Goal: Find specific page/section: Find specific page/section

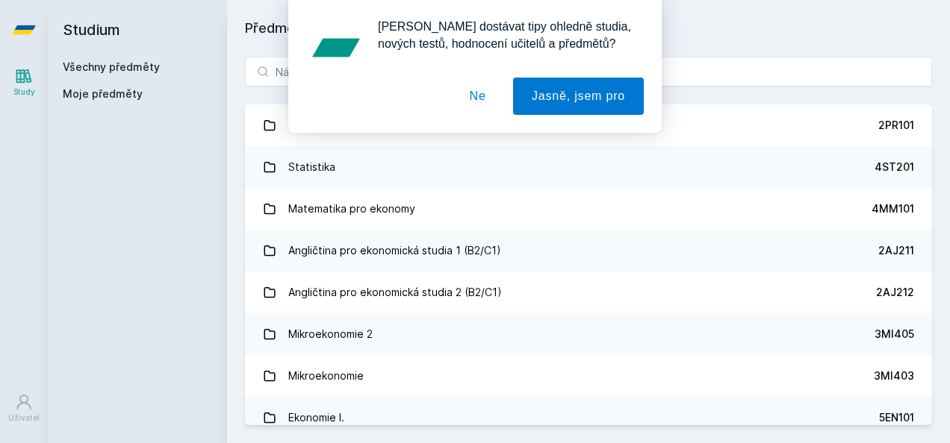
click at [287, 82] on div "[PERSON_NAME] dostávat tipy ohledně studia, nových testů, hodnocení učitelů a p…" at bounding box center [475, 66] width 950 height 133
click at [281, 76] on div "[PERSON_NAME] dostávat tipy ohledně studia, nových testů, hodnocení učitelů a p…" at bounding box center [475, 66] width 950 height 133
click at [814, 46] on div "[PERSON_NAME] dostávat tipy ohledně studia, nových testů, hodnocení učitelů a p…" at bounding box center [475, 66] width 950 height 133
click at [475, 106] on button "Ne" at bounding box center [478, 96] width 54 height 37
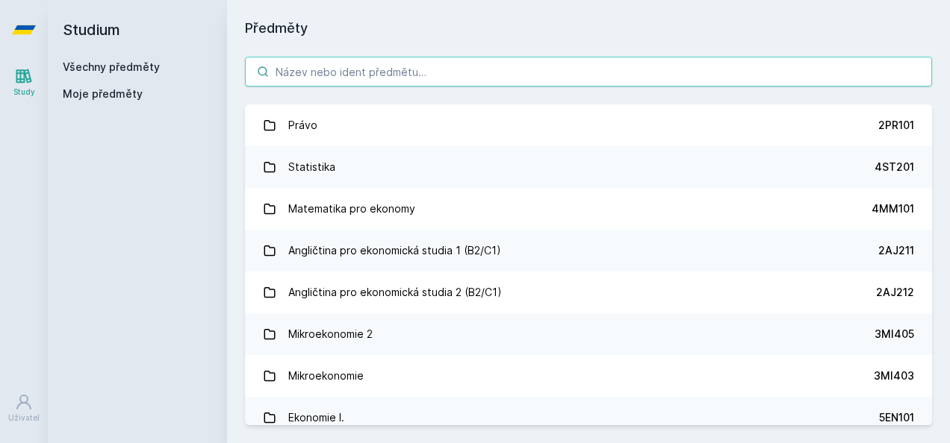
click at [473, 77] on input "search" at bounding box center [588, 72] width 687 height 30
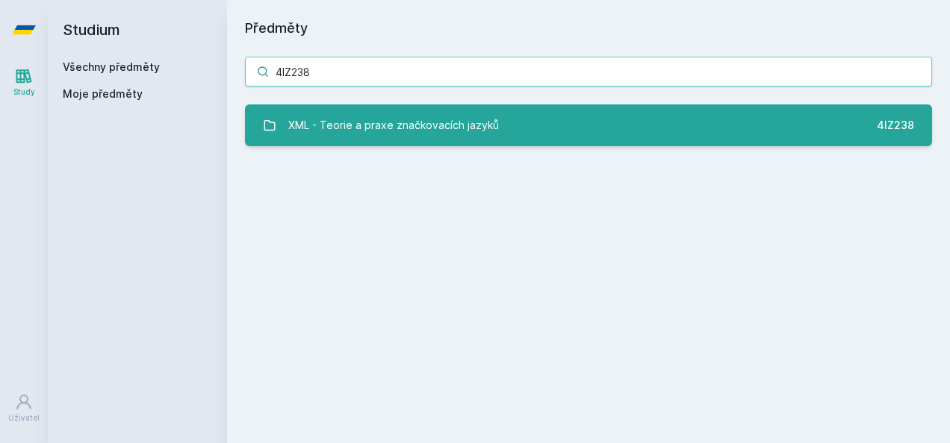
type input "4IZ238"
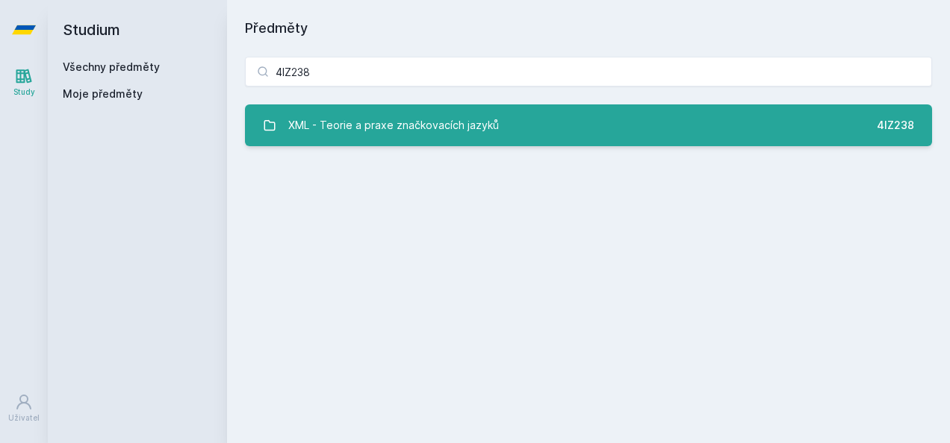
click at [471, 127] on div "XML - Teorie a praxe značkovacích jazyků" at bounding box center [393, 125] width 211 height 30
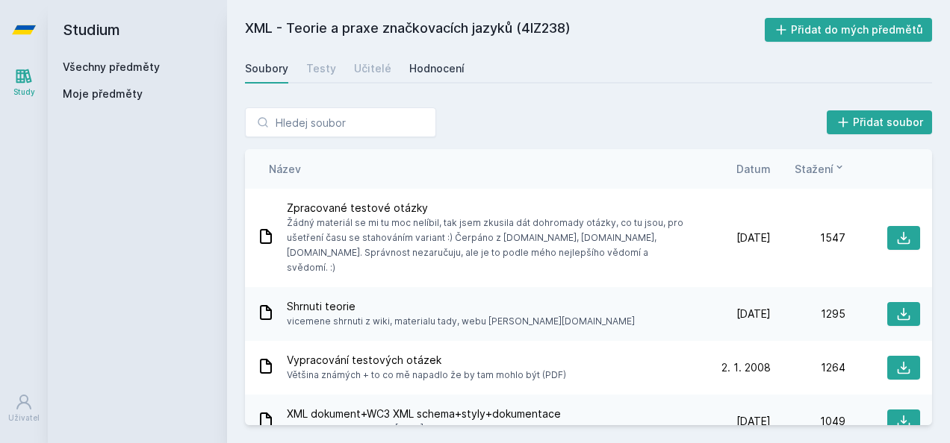
click at [433, 72] on div "Hodnocení" at bounding box center [436, 68] width 55 height 15
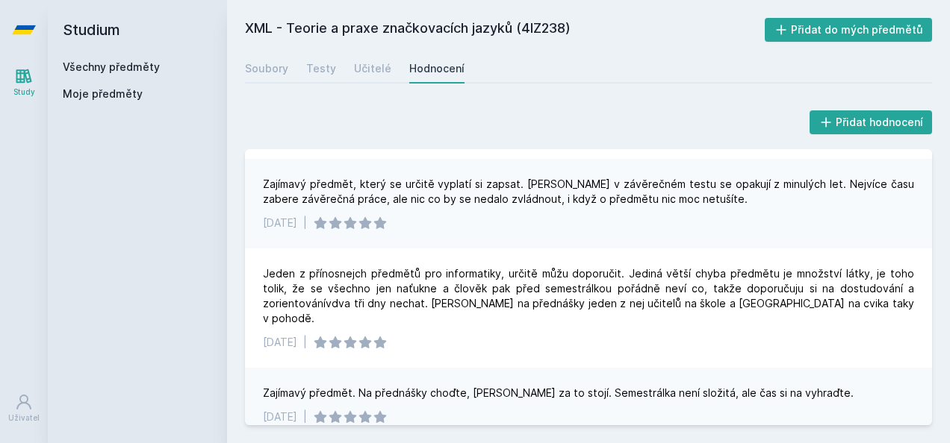
scroll to position [708, 0]
click at [94, 34] on h2 "Studium" at bounding box center [137, 30] width 149 height 60
drag, startPoint x: 28, startPoint y: 32, endPoint x: 53, endPoint y: 34, distance: 25.4
click at [28, 32] on icon at bounding box center [24, 29] width 24 height 9
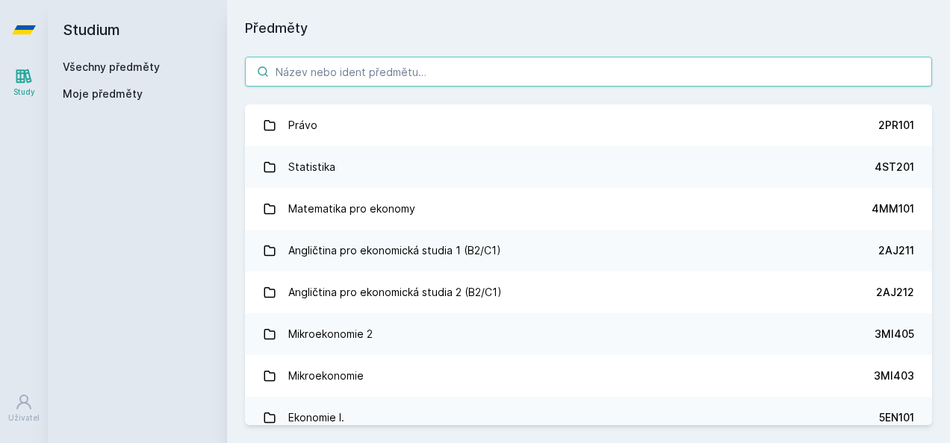
click at [478, 66] on input "search" at bounding box center [588, 72] width 687 height 30
type input "E"
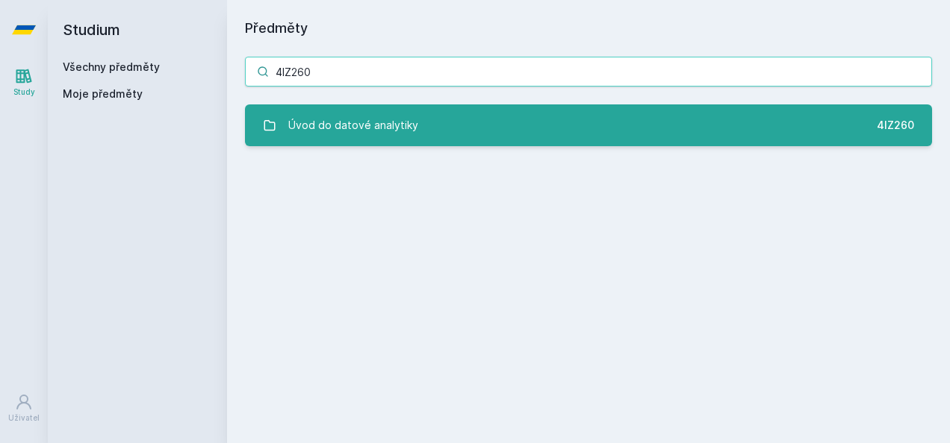
type input "4IZ260"
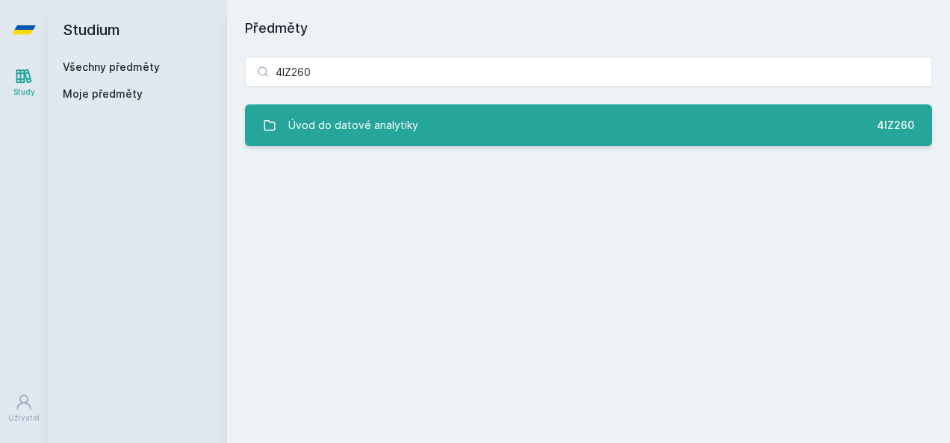
click at [445, 137] on link "Úvod do datové analytiky 4IZ260" at bounding box center [588, 126] width 687 height 42
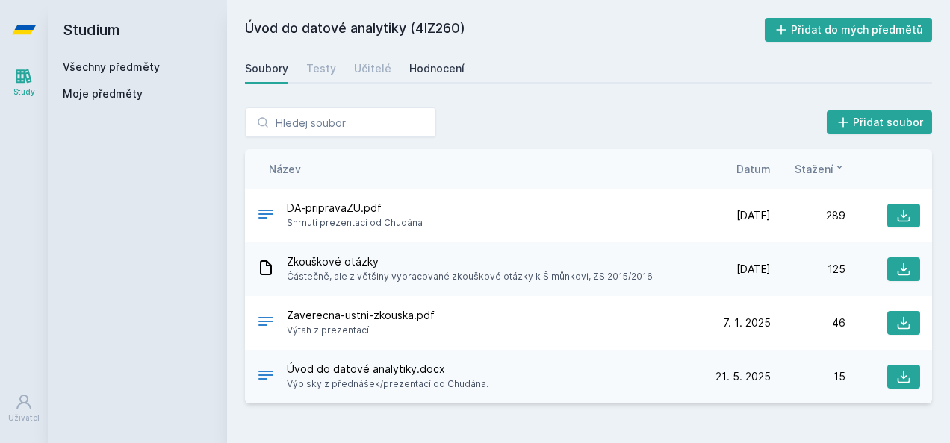
click at [433, 78] on link "Hodnocení" at bounding box center [436, 69] width 55 height 30
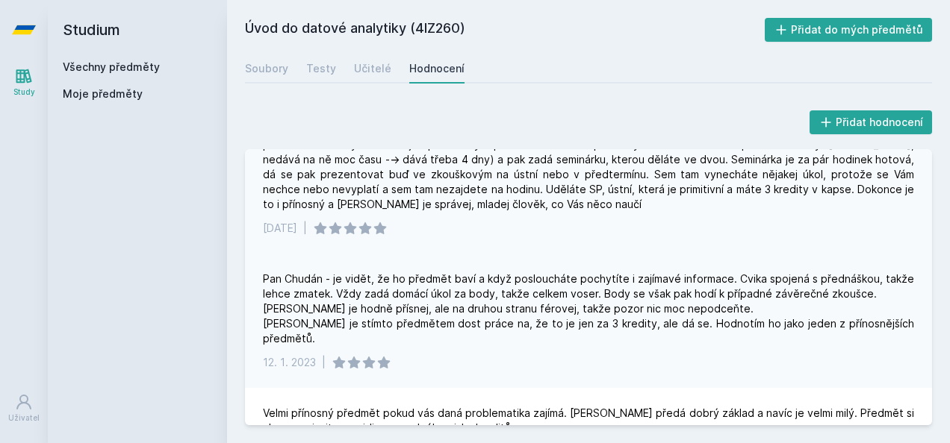
scroll to position [158, 0]
